Goal: Task Accomplishment & Management: Complete application form

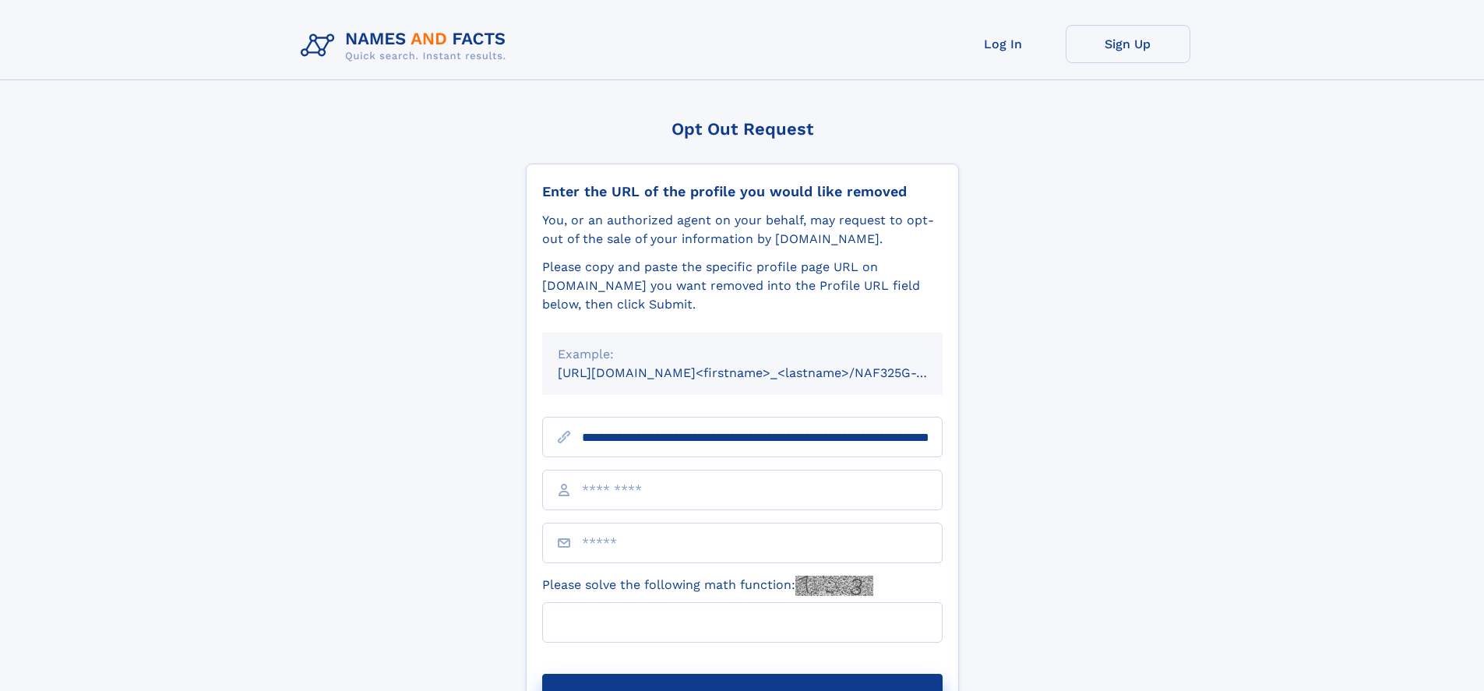
scroll to position [0, 167]
type input "**********"
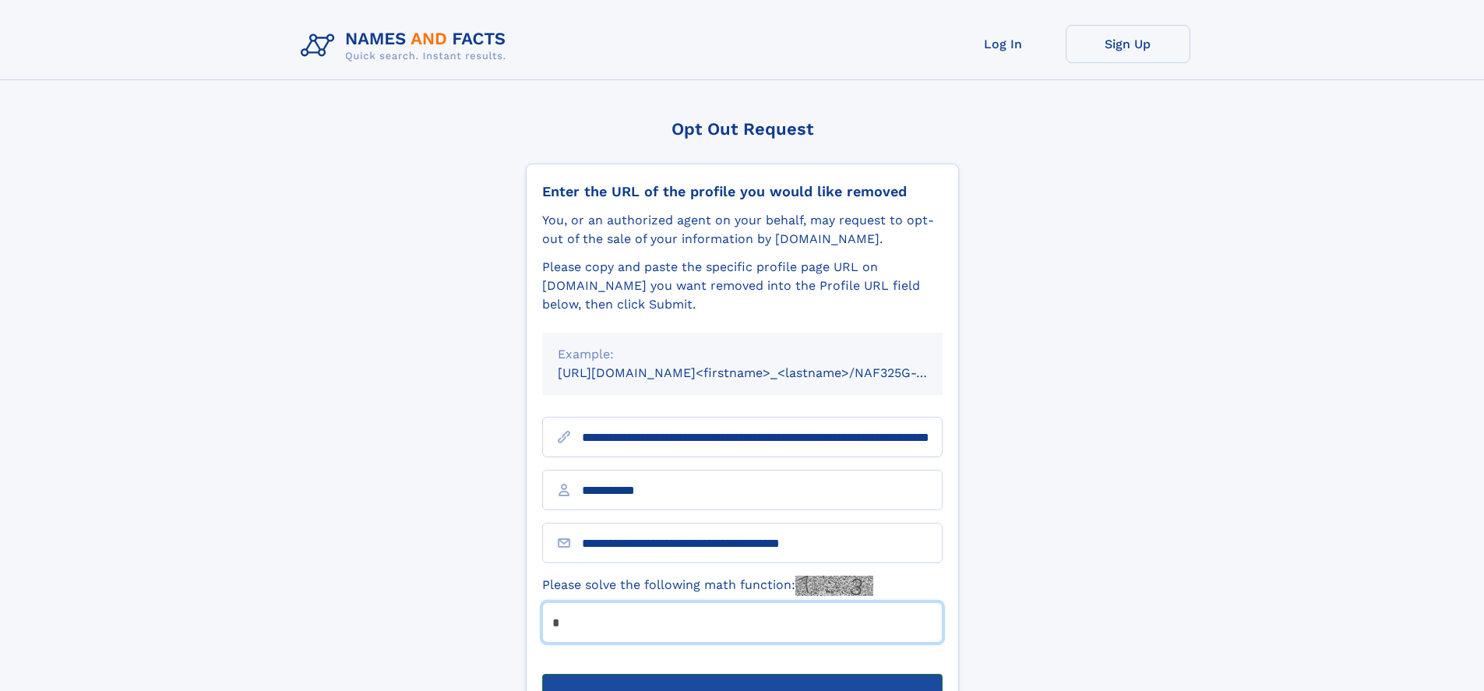
type input "*"
click at [742, 674] on button "Submit Opt Out Request" at bounding box center [742, 699] width 401 height 50
